Goal: Task Accomplishment & Management: Manage account settings

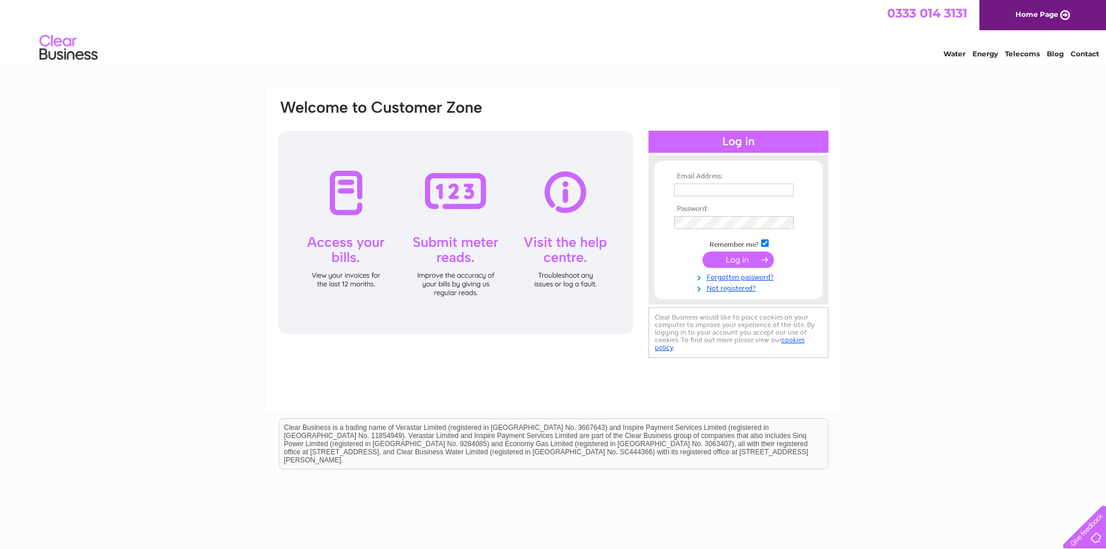
type input "[EMAIL_ADDRESS][DOMAIN_NAME]"
click at [745, 262] on input "submit" at bounding box center [738, 259] width 71 height 16
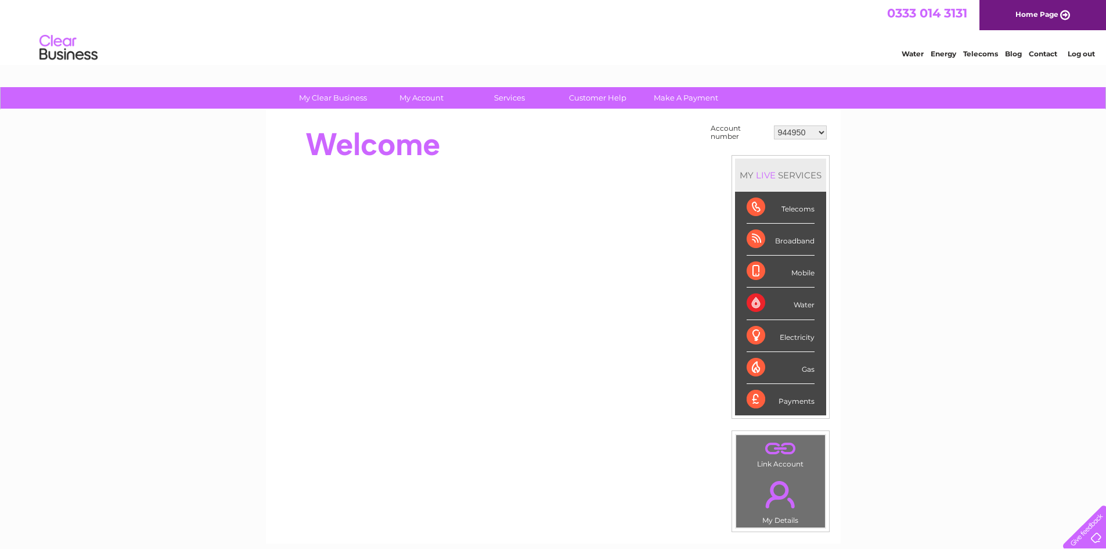
click at [822, 132] on select "944950 30302234" at bounding box center [800, 132] width 53 height 14
select select "30302234"
click at [774, 125] on select "944950 30302234" at bounding box center [800, 132] width 53 height 14
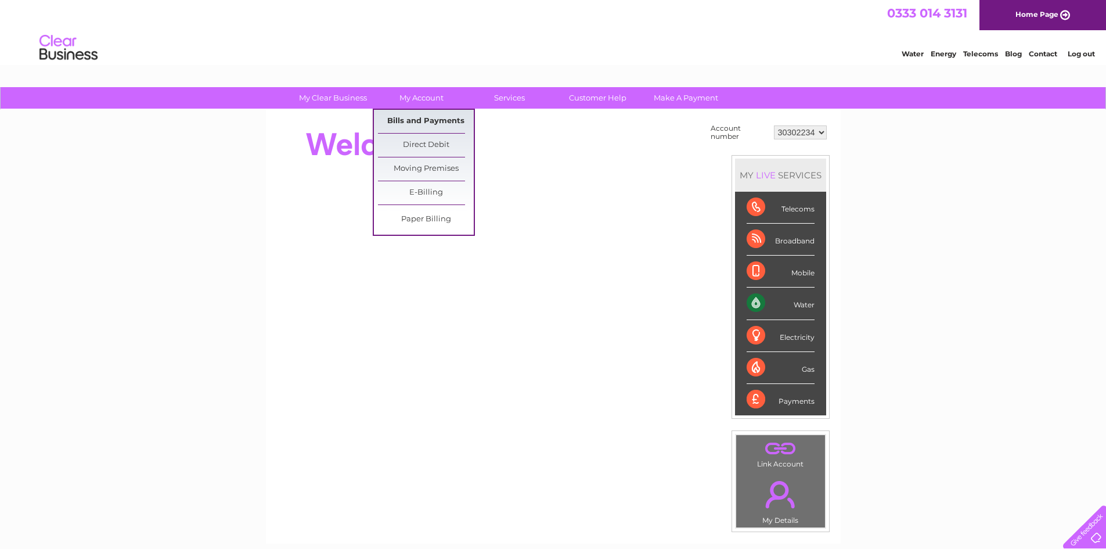
click at [420, 121] on link "Bills and Payments" at bounding box center [426, 121] width 96 height 23
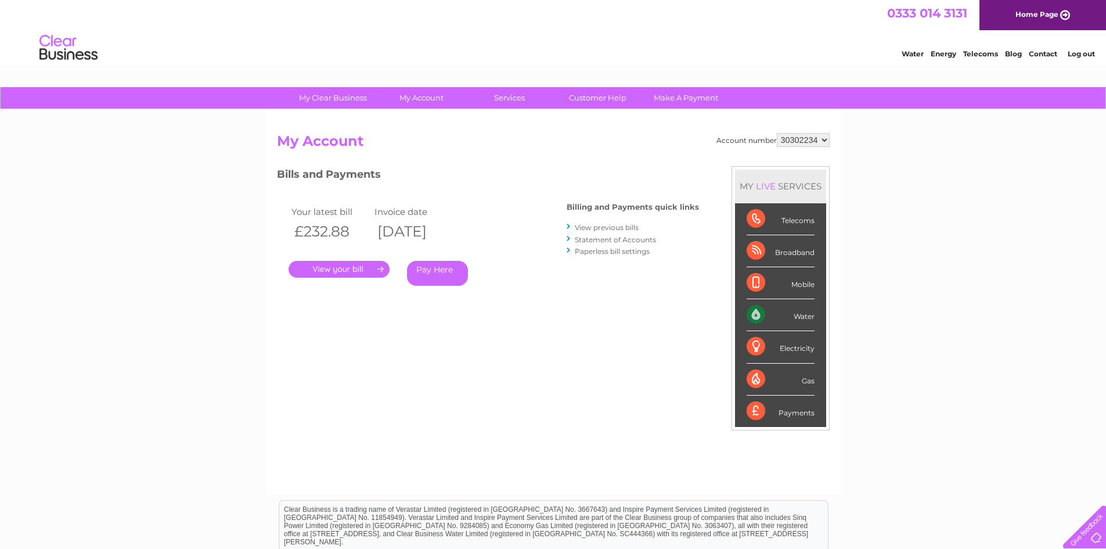
click at [379, 271] on link "." at bounding box center [339, 269] width 101 height 17
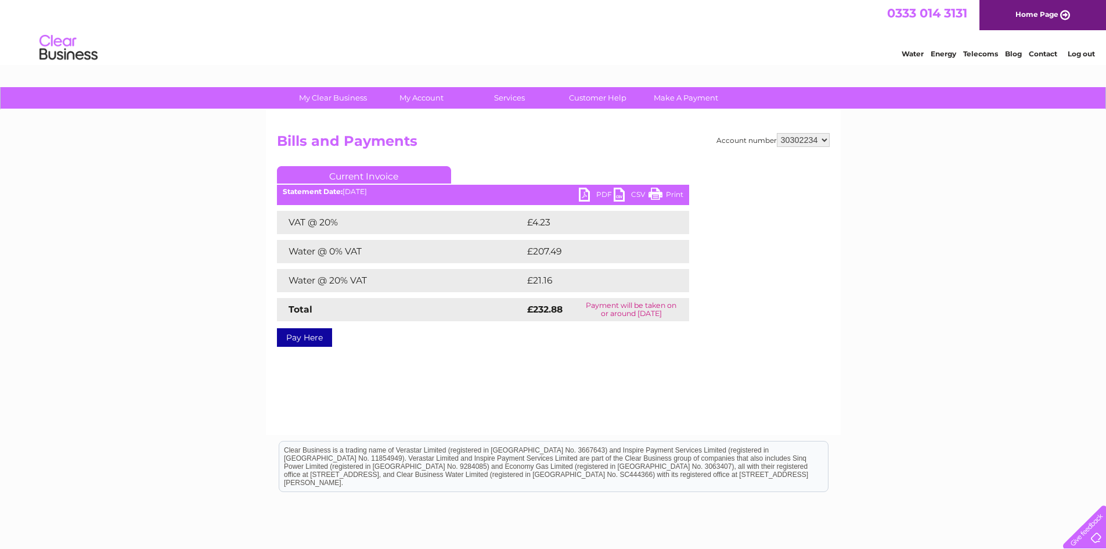
click at [591, 193] on link "PDF" at bounding box center [596, 196] width 35 height 17
